Goal: Navigation & Orientation: Find specific page/section

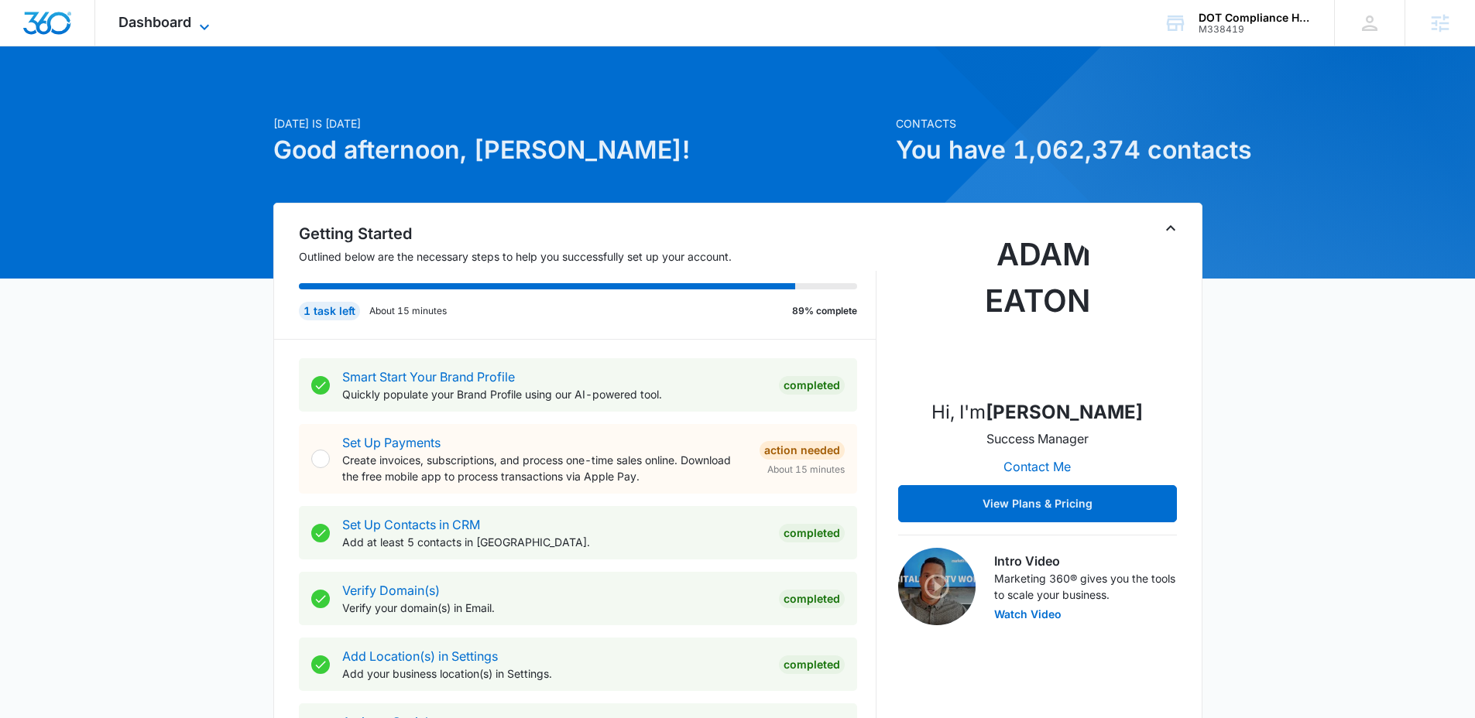
click at [207, 28] on icon at bounding box center [204, 27] width 19 height 19
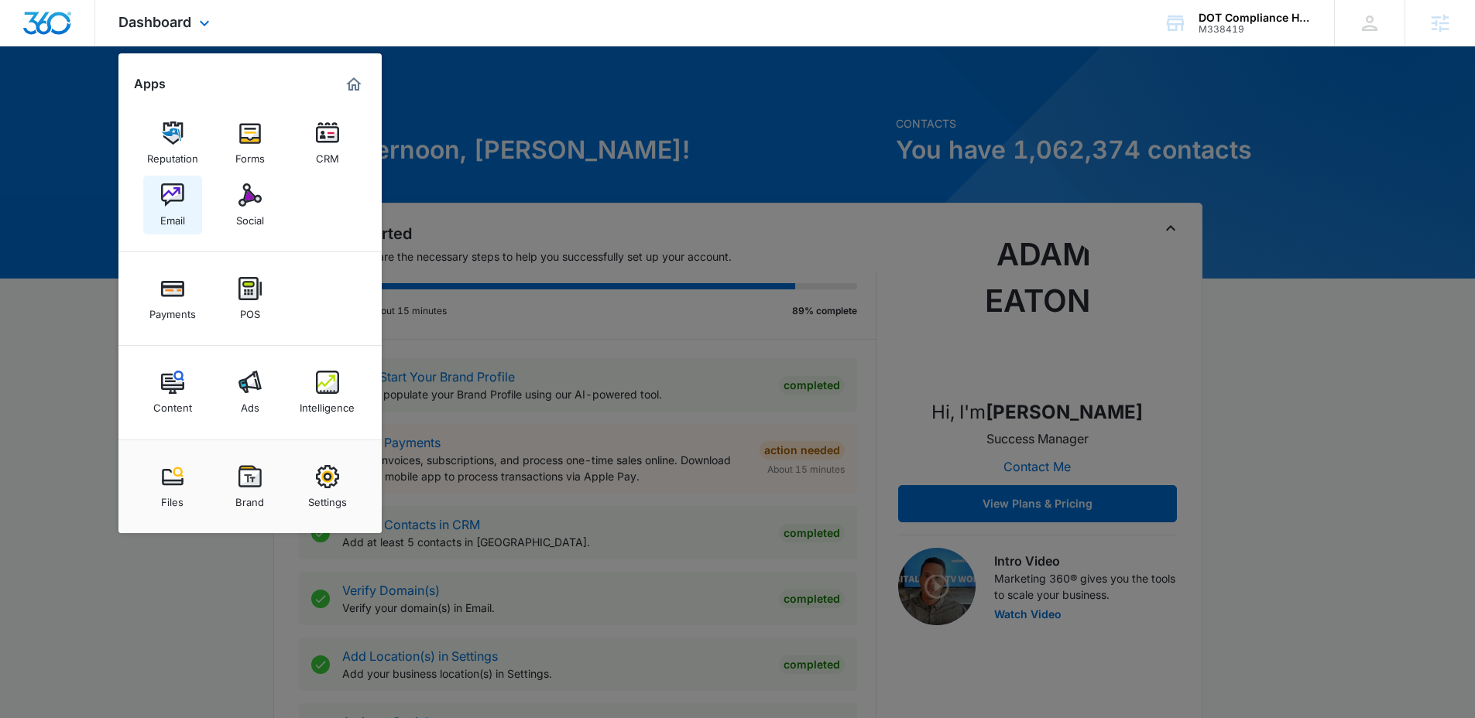
click at [176, 193] on img at bounding box center [172, 194] width 23 height 23
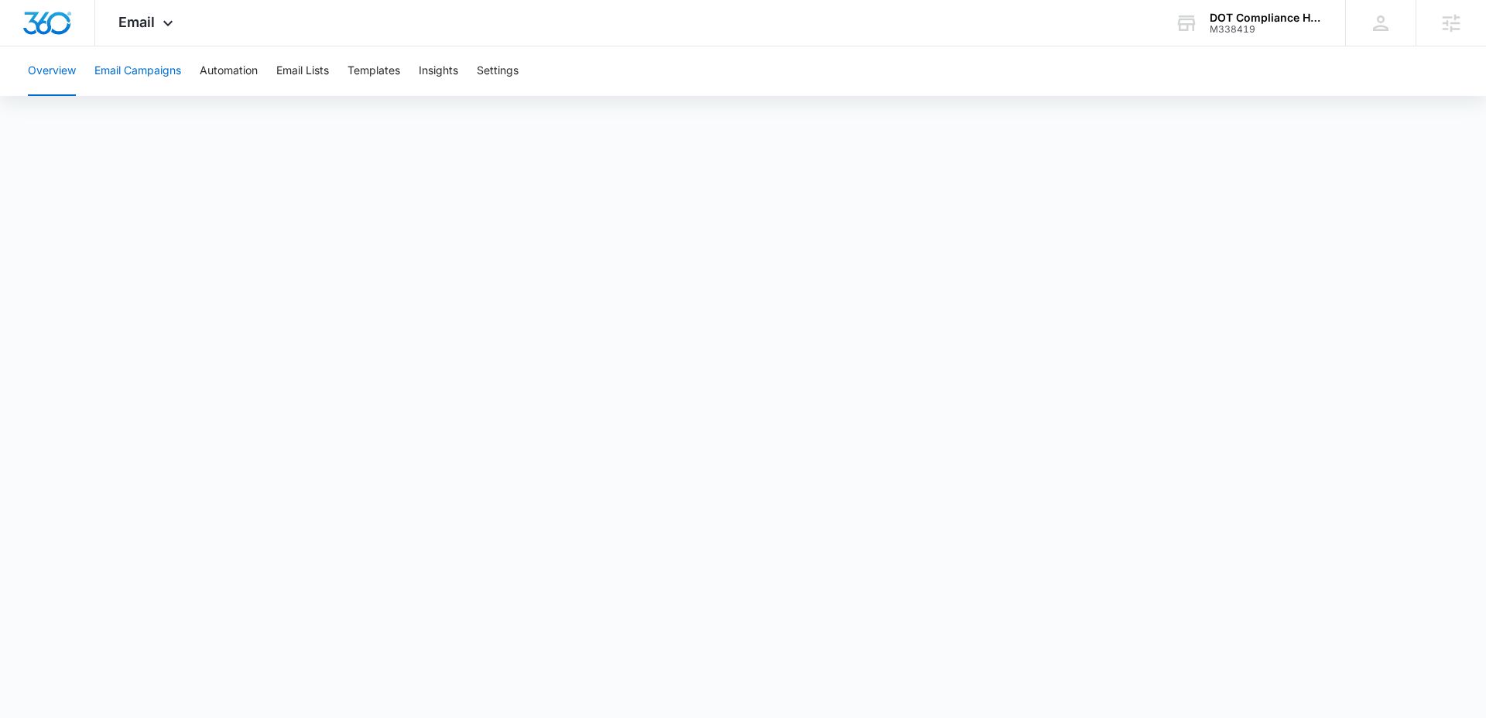
click at [142, 70] on button "Email Campaigns" at bounding box center [137, 71] width 87 height 50
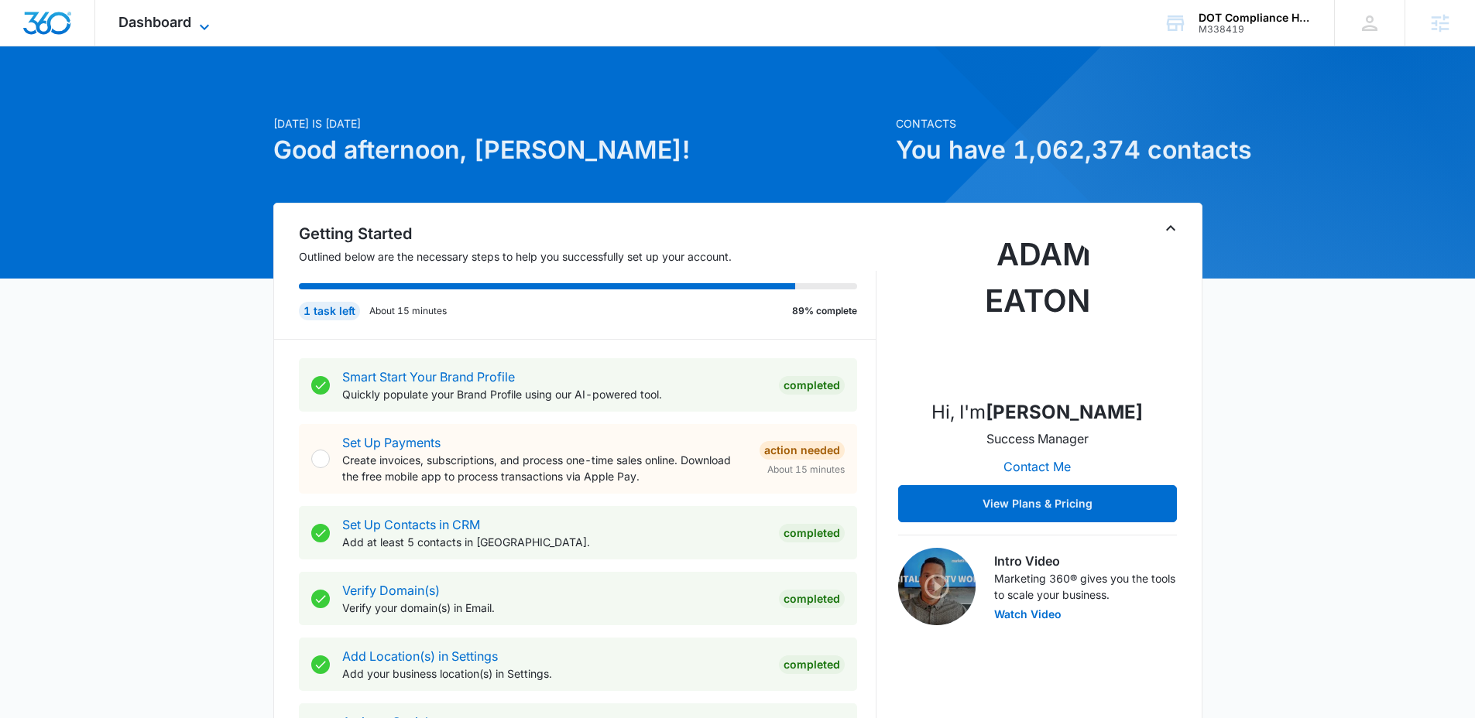
click at [205, 26] on icon at bounding box center [204, 27] width 19 height 19
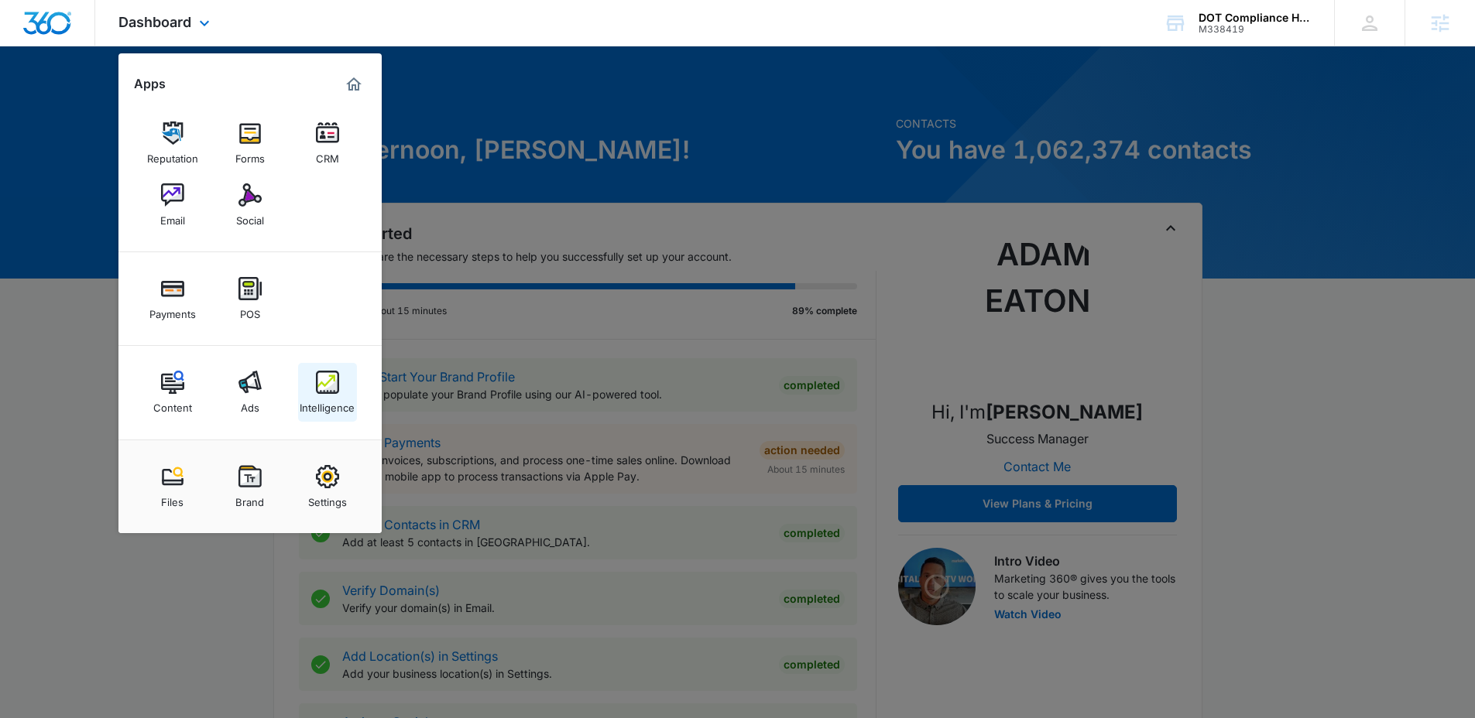
click at [326, 382] on img at bounding box center [327, 382] width 23 height 23
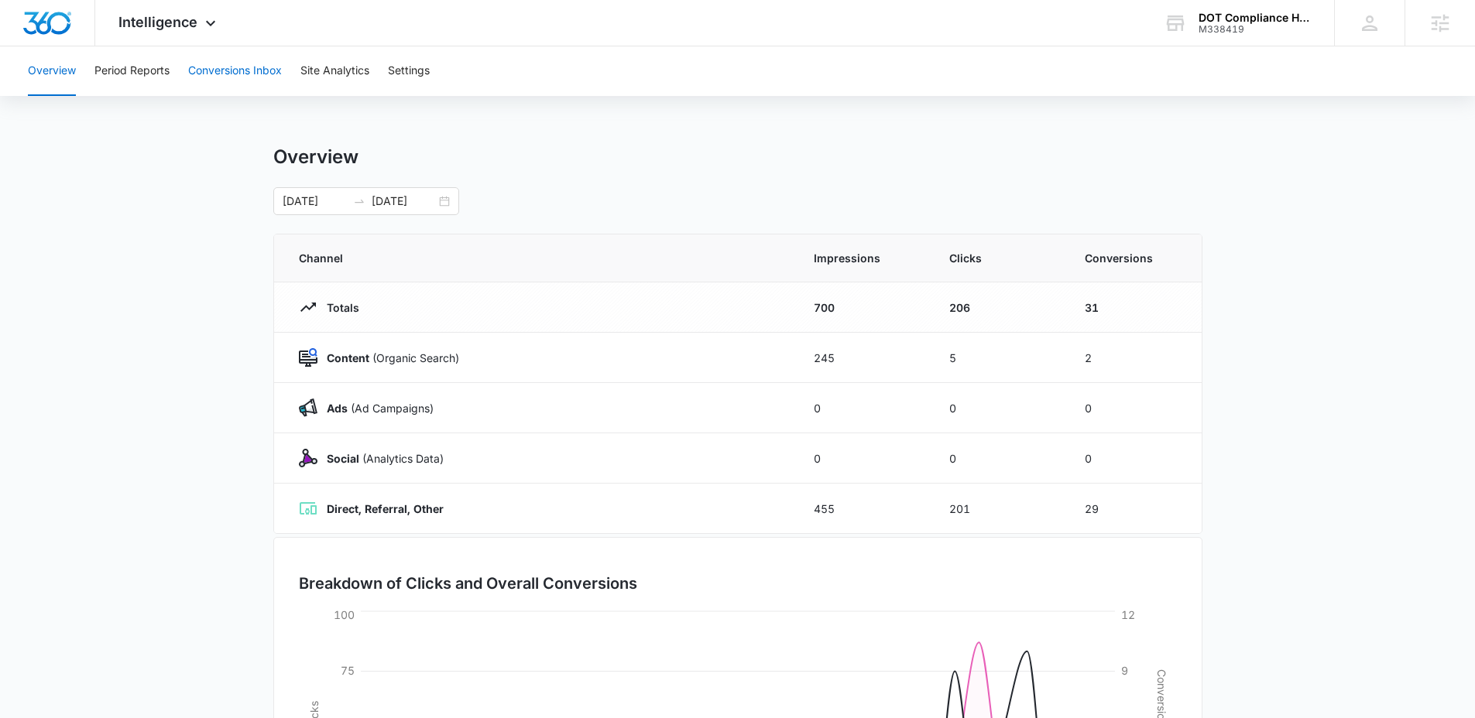
click at [245, 73] on button "Conversions Inbox" at bounding box center [235, 71] width 94 height 50
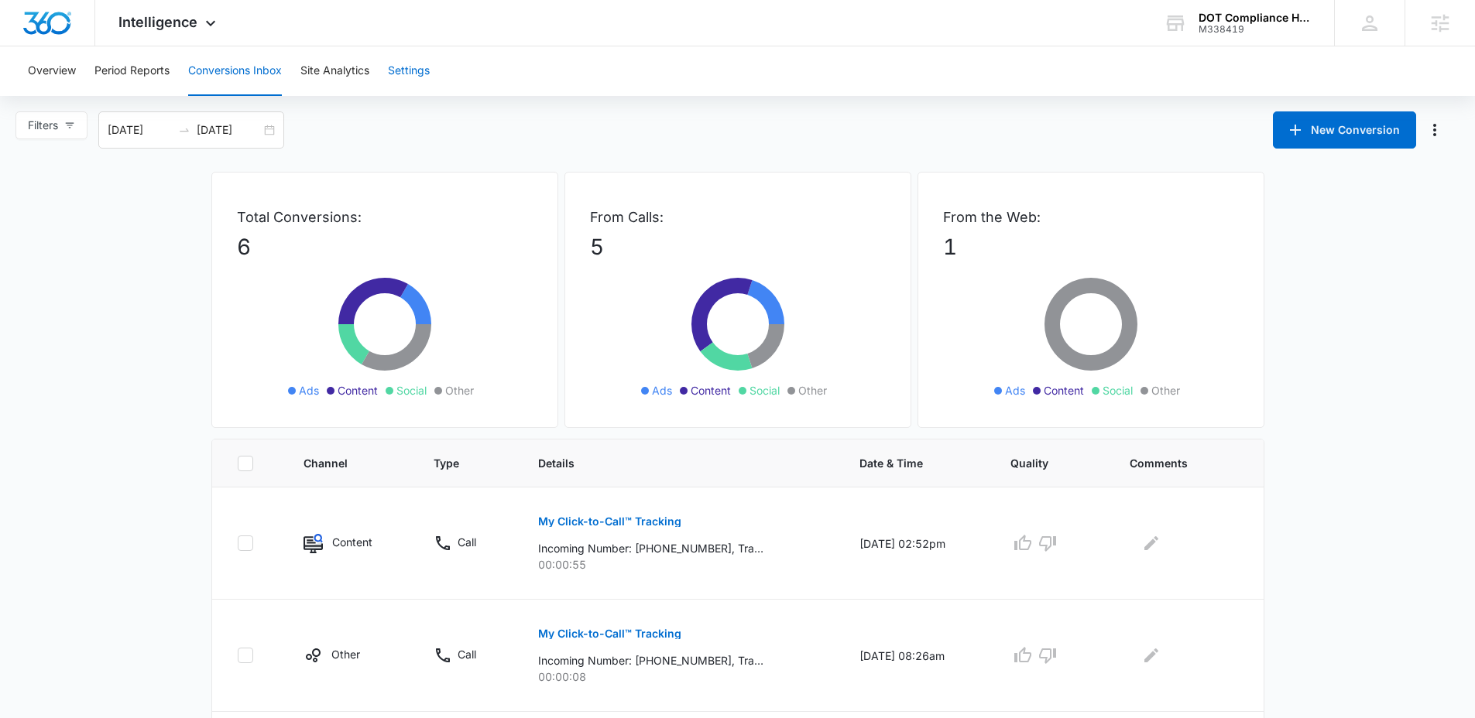
click at [392, 75] on button "Settings" at bounding box center [409, 71] width 42 height 50
